Goal: Information Seeking & Learning: Learn about a topic

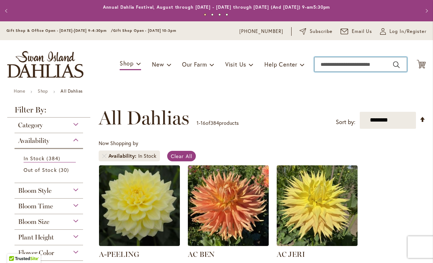
click at [368, 69] on input "Search" at bounding box center [360, 64] width 92 height 14
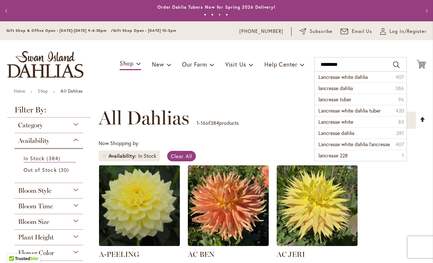
click at [363, 76] on span "Lancresse white dahlia" at bounding box center [342, 77] width 49 height 7
type input "**********"
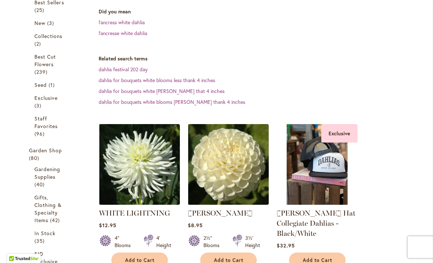
scroll to position [166, 0]
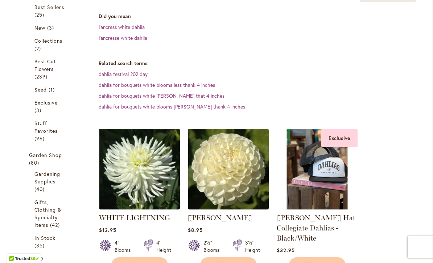
click at [145, 21] on dl "Did you mean l'ancress white dahlia l'ancresse white dahlia" at bounding box center [262, 27] width 327 height 29
click at [134, 25] on link "l'ancress white dahlia" at bounding box center [122, 27] width 46 height 7
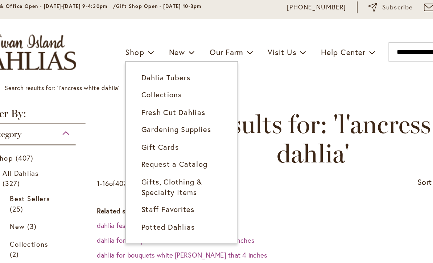
scroll to position [23, 0]
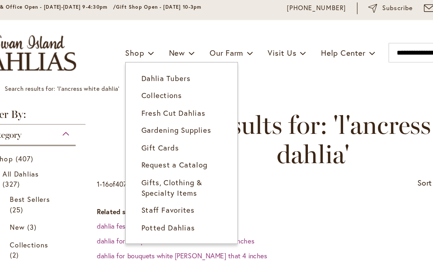
click at [131, 62] on link "Dahlia Tubers" at bounding box center [161, 60] width 83 height 13
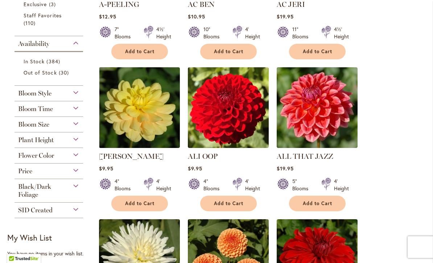
click at [66, 97] on div "Bloom Style" at bounding box center [48, 92] width 68 height 12
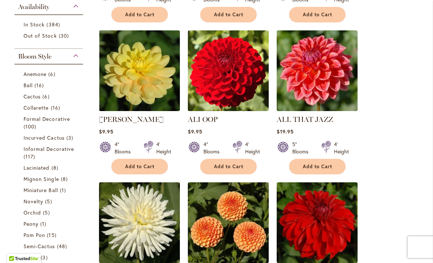
scroll to position [302, 0]
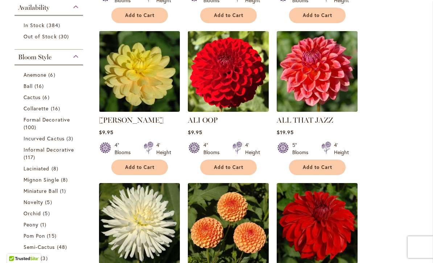
click at [24, 89] on span "Ball" at bounding box center [28, 86] width 9 height 7
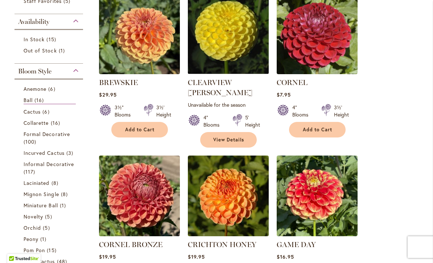
scroll to position [172, 0]
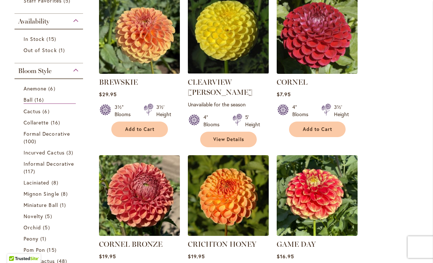
click at [44, 92] on span "Anemone" at bounding box center [35, 88] width 23 height 7
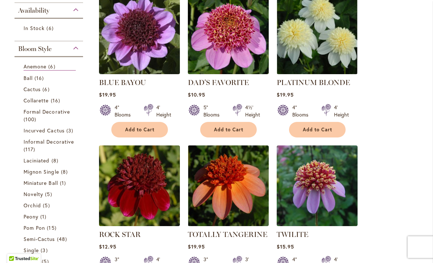
scroll to position [172, 0]
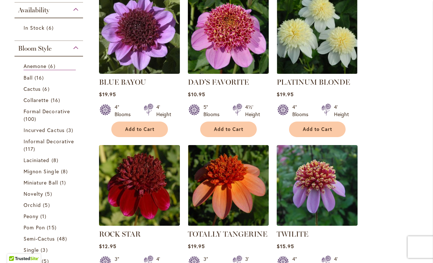
click at [26, 93] on link "Cactus 6 items" at bounding box center [50, 89] width 52 height 8
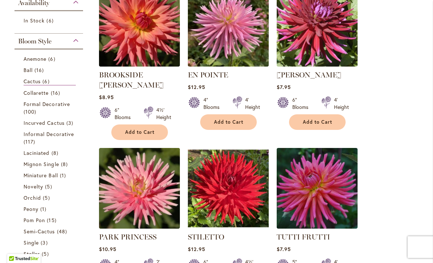
scroll to position [171, 0]
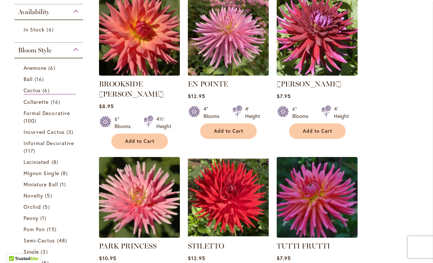
click at [36, 136] on span "Incurved Cactus" at bounding box center [44, 132] width 41 height 7
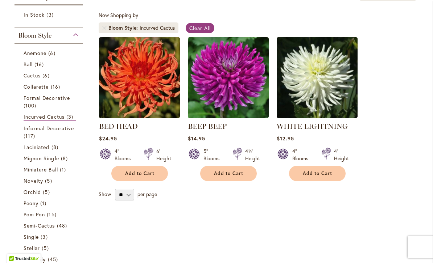
scroll to position [135, 0]
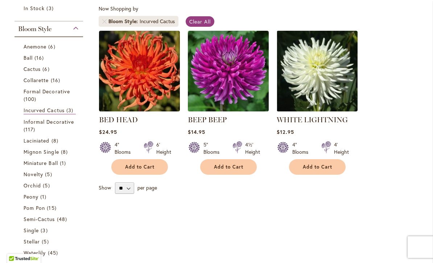
click at [30, 101] on span "100 items" at bounding box center [31, 99] width 14 height 8
click at [33, 78] on span "Collarette" at bounding box center [36, 80] width 25 height 7
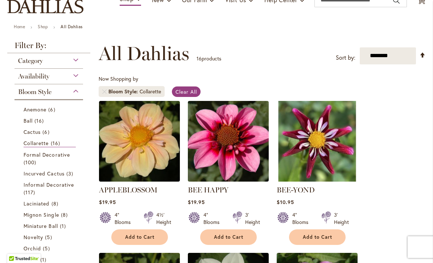
scroll to position [70, 0]
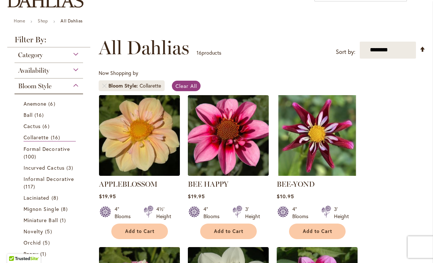
click at [28, 141] on span "Collarette" at bounding box center [36, 137] width 25 height 7
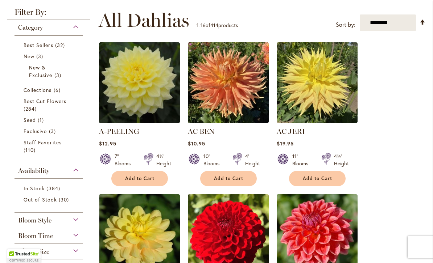
scroll to position [138, 0]
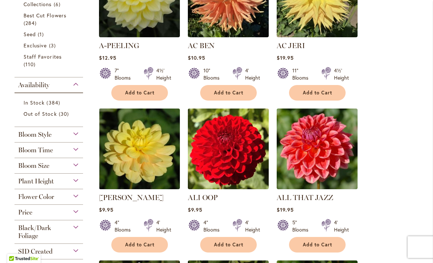
scroll to position [234, 0]
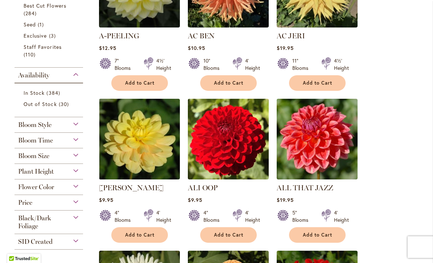
click at [77, 126] on div "Bloom Style" at bounding box center [48, 123] width 68 height 12
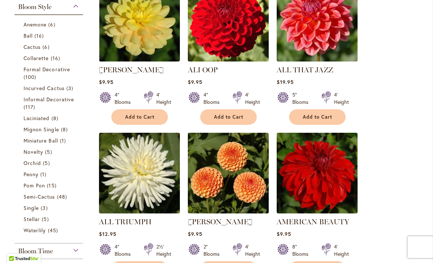
click at [48, 62] on link "Collarette 16 items" at bounding box center [50, 58] width 52 height 8
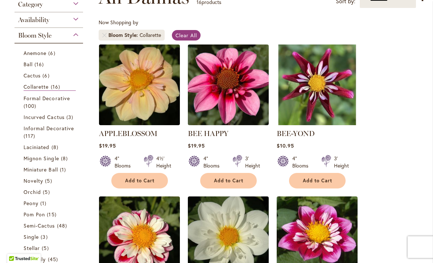
scroll to position [120, 0]
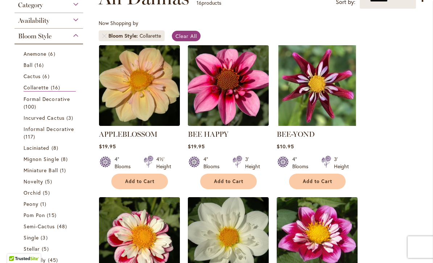
click at [60, 102] on span "Formal Decorative" at bounding box center [47, 99] width 46 height 7
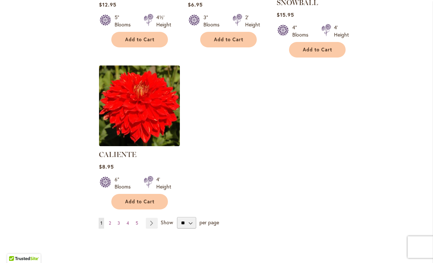
scroll to position [904, 0]
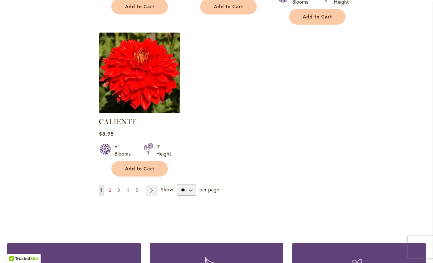
click at [112, 194] on link "Page 2" at bounding box center [110, 190] width 6 height 11
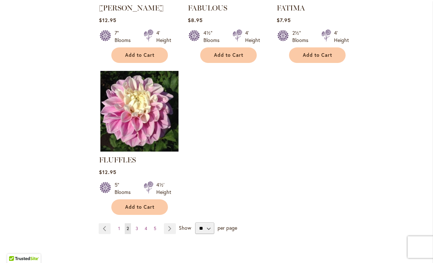
scroll to position [872, 0]
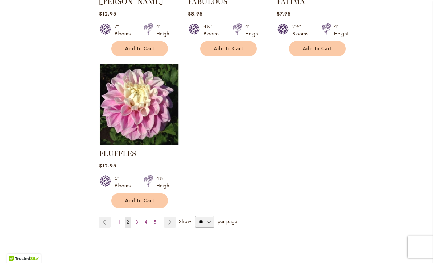
click at [139, 217] on link "Page 3" at bounding box center [137, 222] width 6 height 11
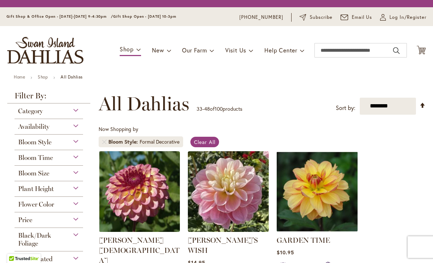
click at [140, 216] on img at bounding box center [139, 191] width 81 height 81
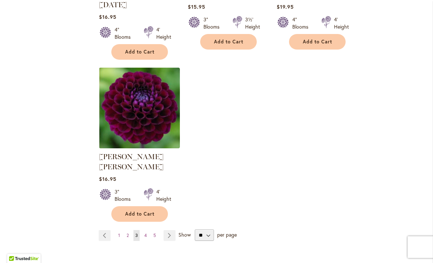
scroll to position [915, 0]
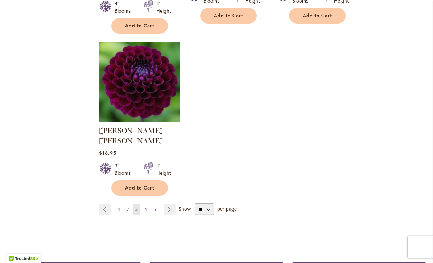
click at [144, 207] on span "4" at bounding box center [145, 209] width 3 height 5
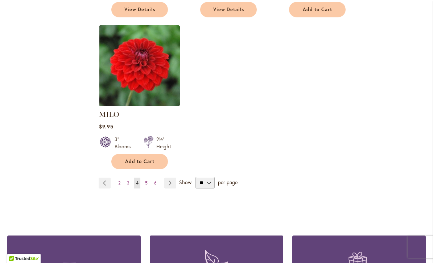
scroll to position [915, 0]
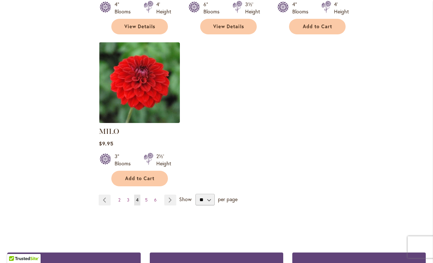
click at [149, 195] on link "Page 5" at bounding box center [146, 200] width 6 height 11
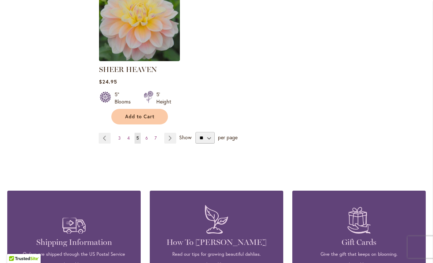
scroll to position [957, 0]
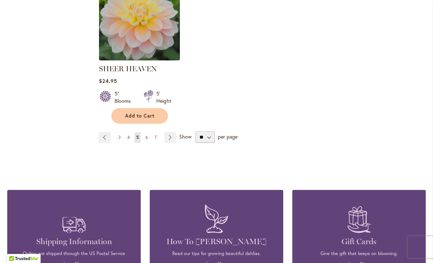
click at [148, 137] on link "Page 6" at bounding box center [147, 137] width 6 height 11
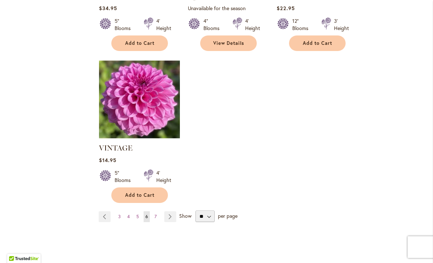
scroll to position [888, 0]
click at [156, 211] on link "Page 7" at bounding box center [156, 216] width 6 height 11
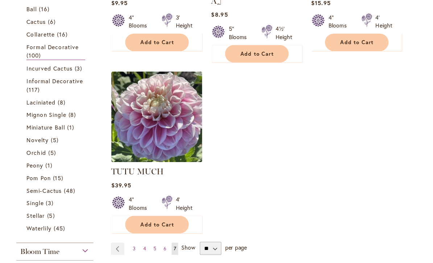
scroll to position [263, 0]
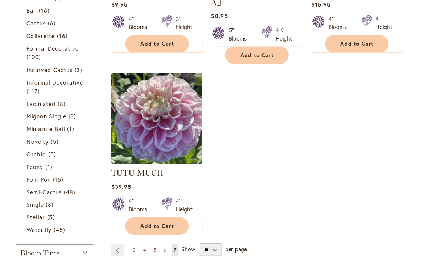
click at [67, 79] on link "Informal Decorative 117 items" at bounding box center [50, 77] width 52 height 15
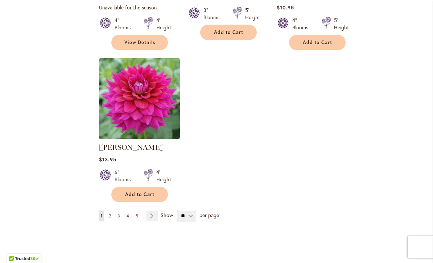
scroll to position [889, 0]
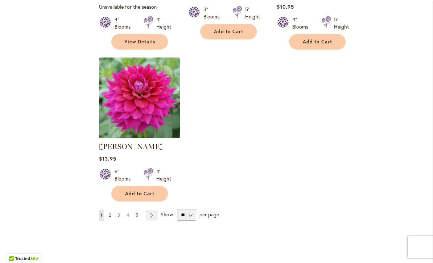
click at [151, 210] on link "Page Next" at bounding box center [152, 215] width 12 height 11
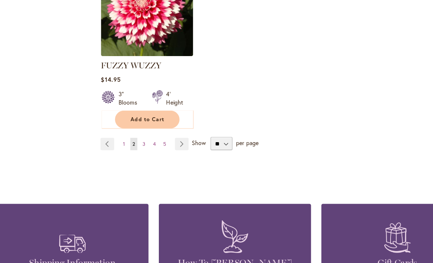
scroll to position [976, 0]
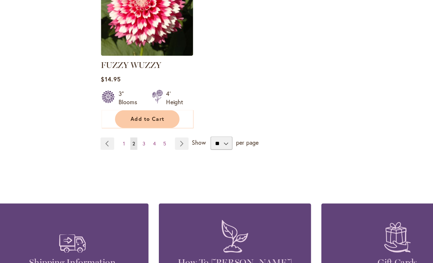
click at [164, 127] on link "Page Next" at bounding box center [170, 129] width 12 height 11
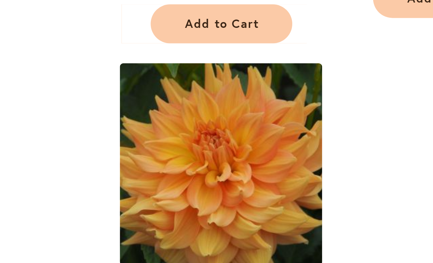
scroll to position [856, 0]
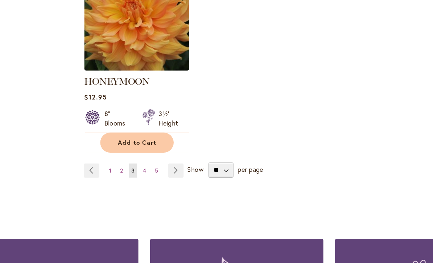
scroll to position [978, 0]
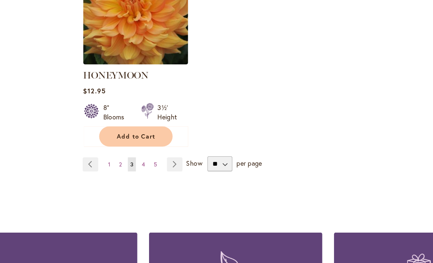
click at [163, 131] on link "Page Next" at bounding box center [169, 136] width 12 height 11
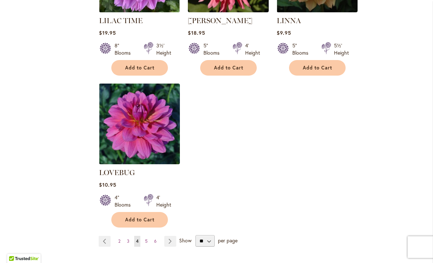
scroll to position [858, 0]
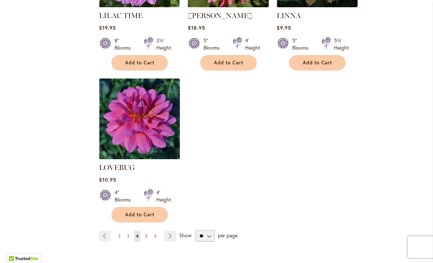
click at [171, 241] on link "Page Next" at bounding box center [170, 236] width 12 height 11
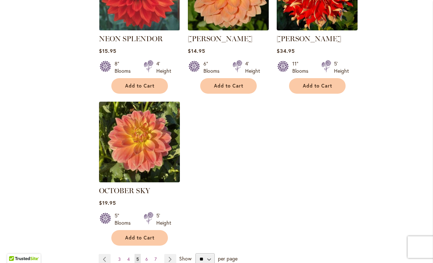
scroll to position [845, 0]
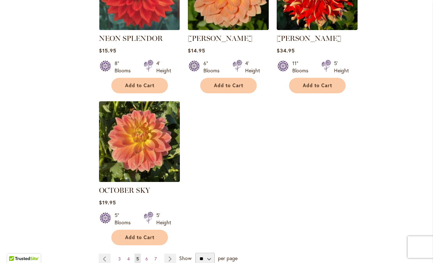
click at [186, 255] on span "Show" at bounding box center [185, 258] width 12 height 7
click at [195, 253] on select "** ** ** **" at bounding box center [204, 259] width 19 height 12
select select "**"
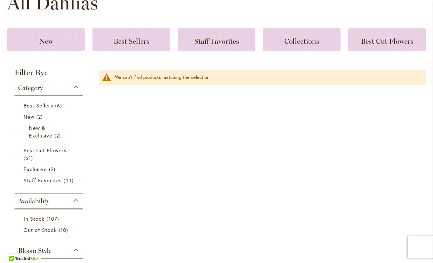
scroll to position [115, 0]
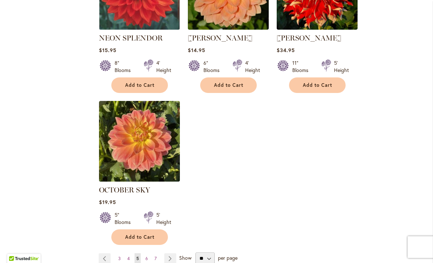
scroll to position [846, 0]
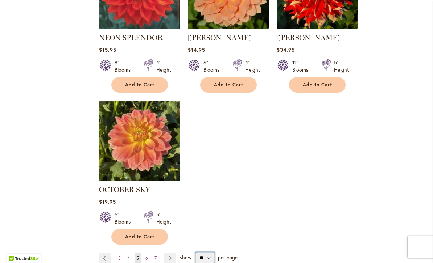
click at [213, 253] on select "** ** ** **" at bounding box center [204, 259] width 19 height 12
select select "**"
click at [184, 254] on span "Show" at bounding box center [185, 257] width 12 height 7
click at [195, 253] on select "** ** ** **" at bounding box center [204, 259] width 19 height 12
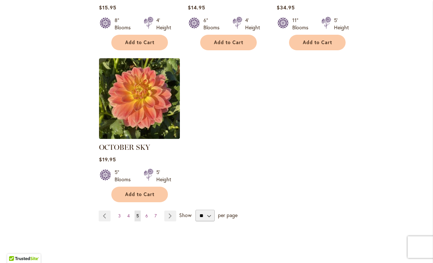
scroll to position [889, 0]
click at [144, 211] on link "Page 6" at bounding box center [147, 216] width 6 height 11
click at [153, 211] on link "Page 7" at bounding box center [156, 216] width 6 height 11
click at [149, 211] on link "Page 6" at bounding box center [147, 216] width 6 height 11
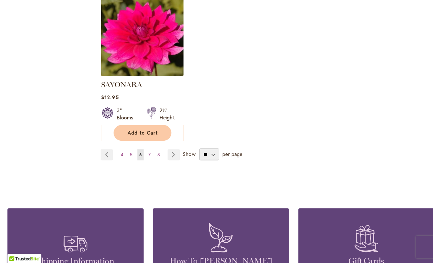
scroll to position [935, 0]
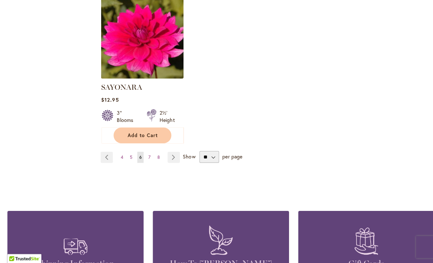
click at [157, 154] on link "Page 8" at bounding box center [155, 159] width 6 height 11
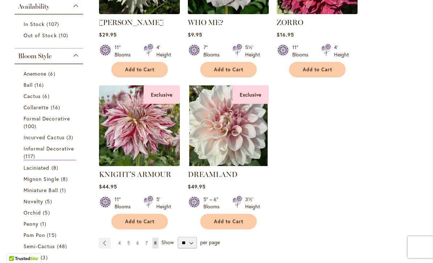
scroll to position [247, 0]
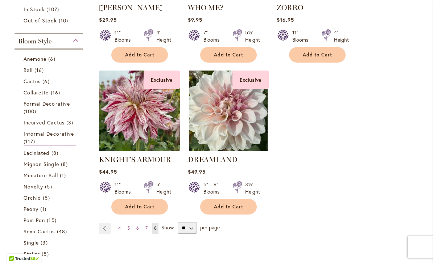
click at [147, 229] on span "7" at bounding box center [146, 228] width 2 height 5
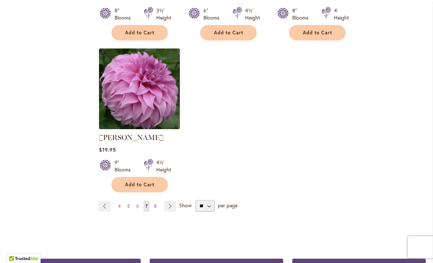
scroll to position [887, 0]
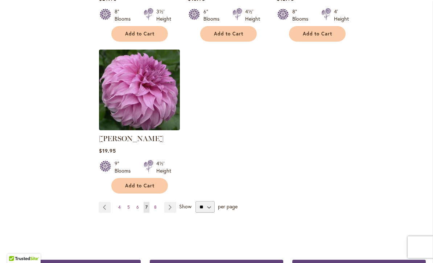
click at [140, 202] on link "Page 6" at bounding box center [137, 207] width 6 height 11
